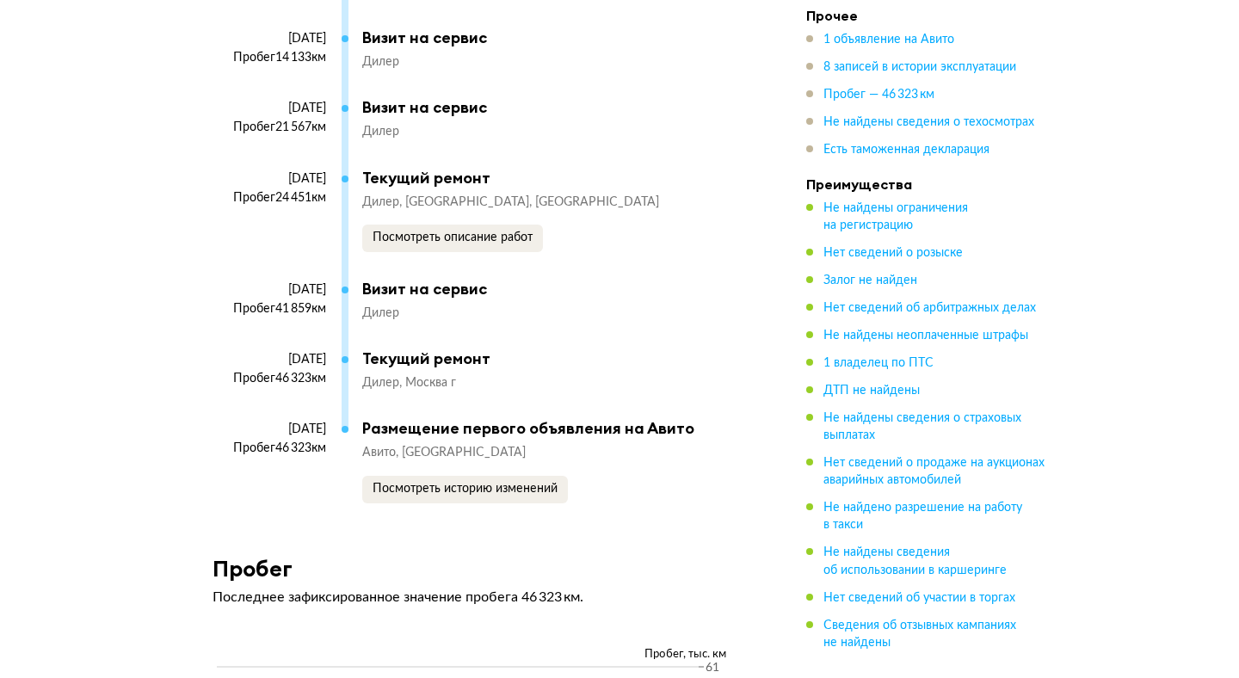
scroll to position [4263, 0]
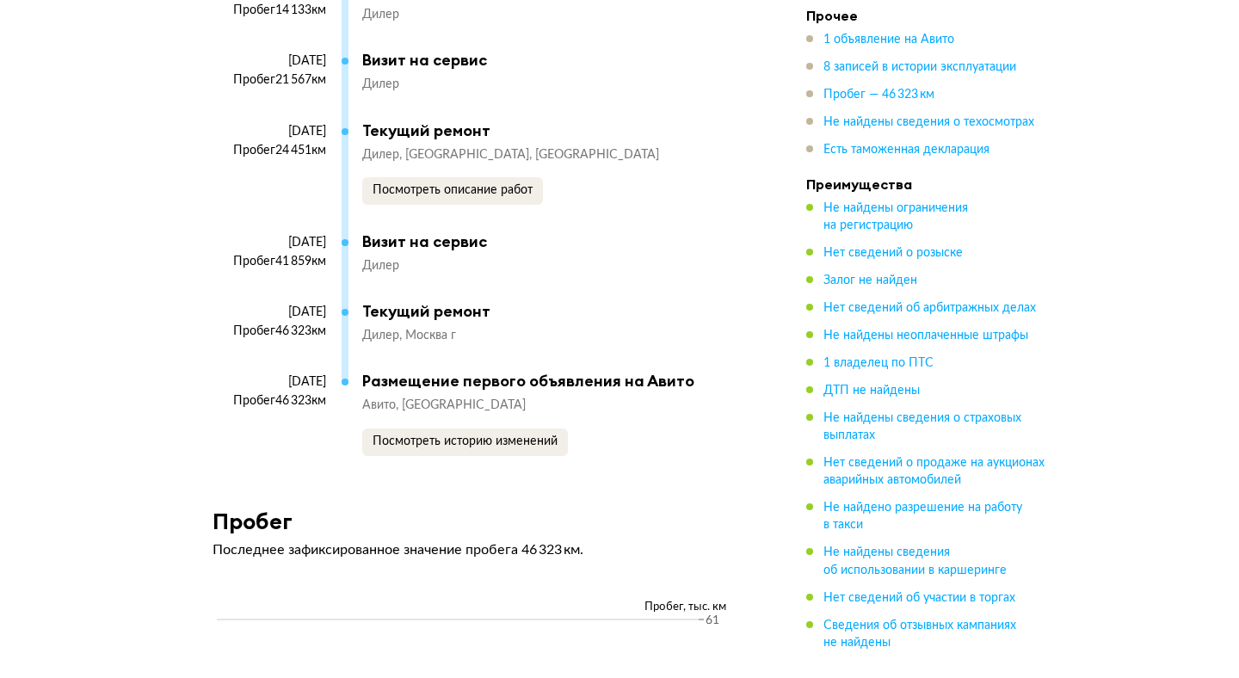
click at [397, 304] on div "Текущий ремонт" at bounding box center [549, 311] width 375 height 19
click at [454, 306] on div "Текущий ремонт" at bounding box center [549, 311] width 375 height 19
click at [384, 329] on span "Дилер" at bounding box center [383, 335] width 43 height 12
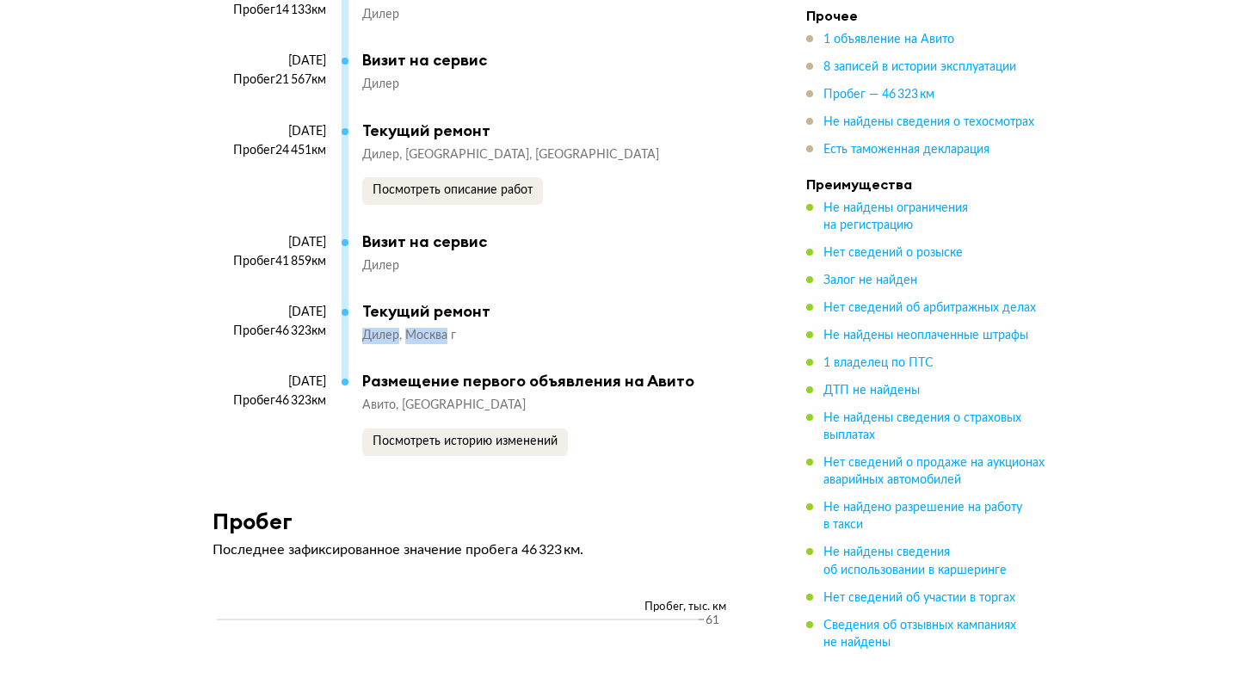
click at [384, 329] on span "Дилер" at bounding box center [383, 335] width 43 height 12
click at [224, 359] on div "[DATE] Пробег 46 323 км" at bounding box center [276, 337] width 129 height 67
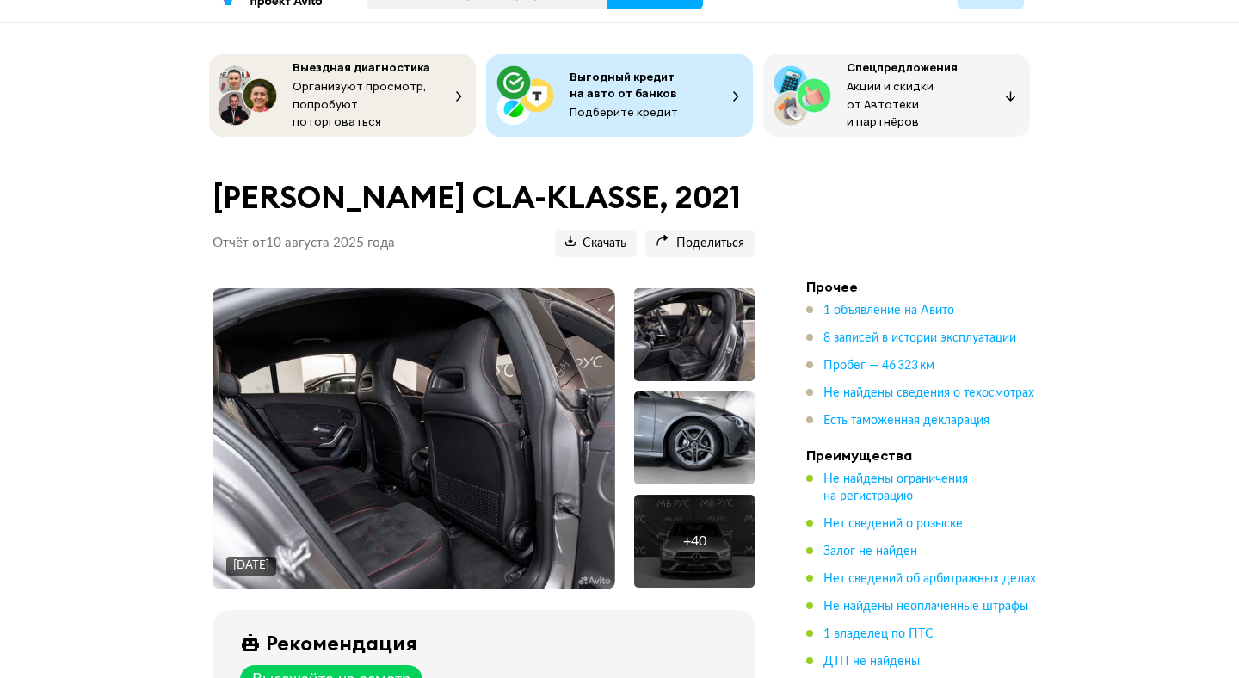
scroll to position [0, 0]
